Goal: Transaction & Acquisition: Purchase product/service

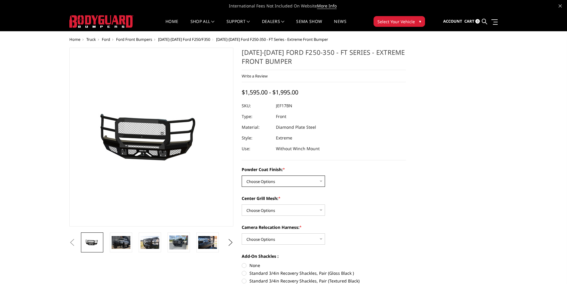
click at [319, 181] on select "Choose Options Bare Metal Gloss Black Powder Coat Textured Black Powder Coat" at bounding box center [283, 180] width 83 height 11
select select "3222"
click at [242, 175] on select "Choose Options Bare Metal Gloss Black Powder Coat Textured Black Powder Coat" at bounding box center [283, 180] width 83 height 11
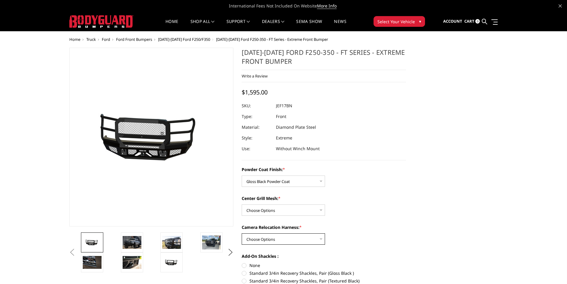
click at [318, 240] on select "Choose Options WITH Camera Relocation Harness WITHOUT Camera Relocation Harness" at bounding box center [283, 238] width 83 height 11
click at [319, 209] on select "Choose Options WITH Expanded Metal in Center Grill WITHOUT Expanded Metal in Ce…" at bounding box center [283, 209] width 83 height 11
select select "3225"
click at [242, 204] on select "Choose Options WITH Expanded Metal in Center Grill WITHOUT Expanded Metal in Ce…" at bounding box center [283, 209] width 83 height 11
click at [320, 238] on select "Choose Options WITH Camera Relocation Harness WITHOUT Camera Relocation Harness" at bounding box center [283, 238] width 83 height 11
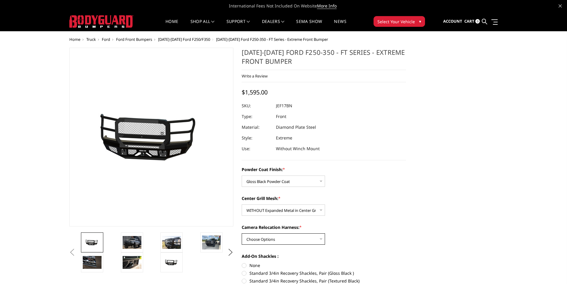
select select "3226"
click at [242, 233] on select "Choose Options WITH Camera Relocation Harness WITHOUT Camera Relocation Harness" at bounding box center [283, 238] width 83 height 11
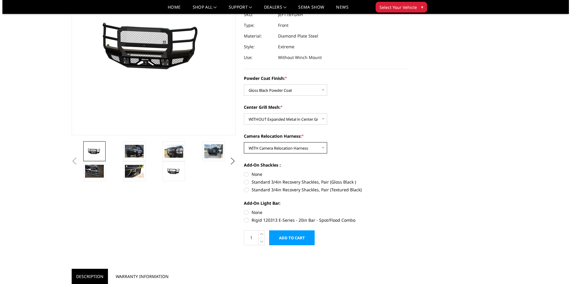
scroll to position [119, 0]
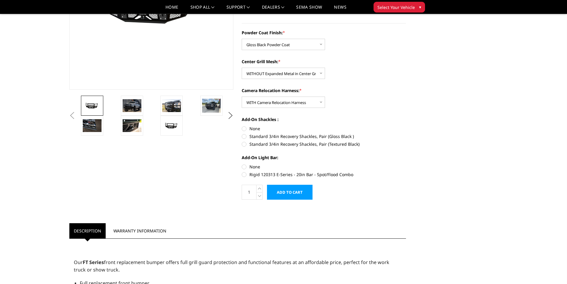
click at [289, 195] on input "Add to Cart" at bounding box center [290, 191] width 46 height 15
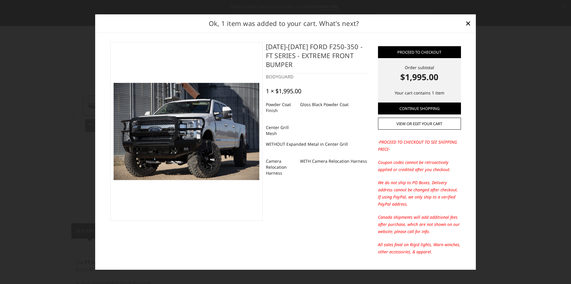
click at [168, 141] on img at bounding box center [187, 131] width 146 height 97
click at [166, 140] on img at bounding box center [187, 131] width 146 height 97
click at [167, 140] on img at bounding box center [187, 131] width 146 height 97
click at [166, 139] on img at bounding box center [187, 131] width 146 height 97
click at [166, 140] on img at bounding box center [187, 131] width 146 height 97
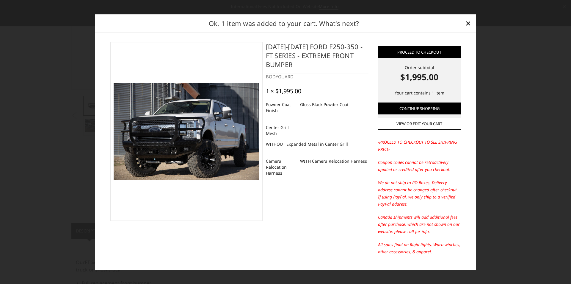
click at [165, 139] on img at bounding box center [187, 131] width 146 height 97
click at [195, 139] on img at bounding box center [187, 131] width 146 height 97
